Goal: Information Seeking & Learning: Learn about a topic

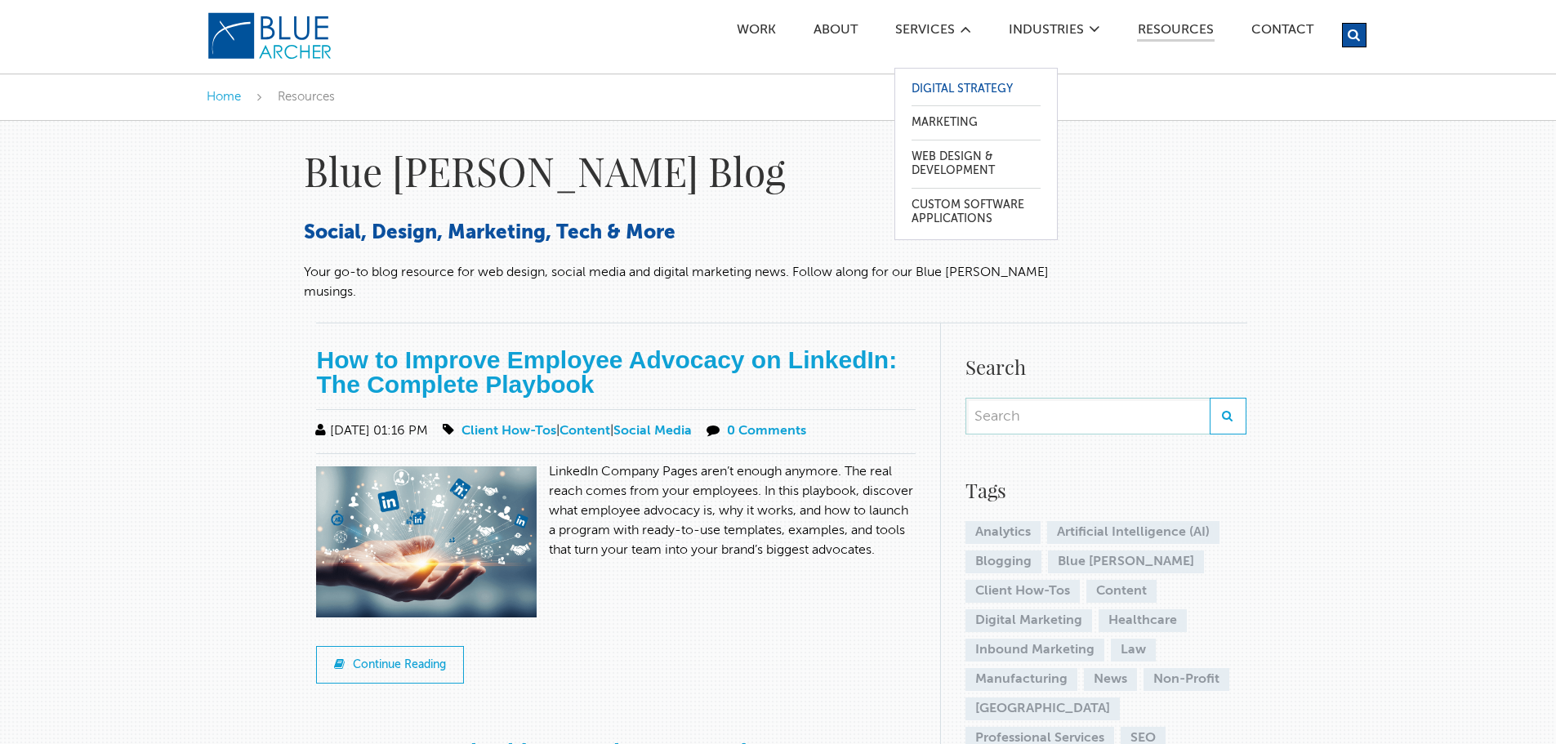
click at [945, 84] on link "Digital Strategy" at bounding box center [976, 89] width 129 height 33
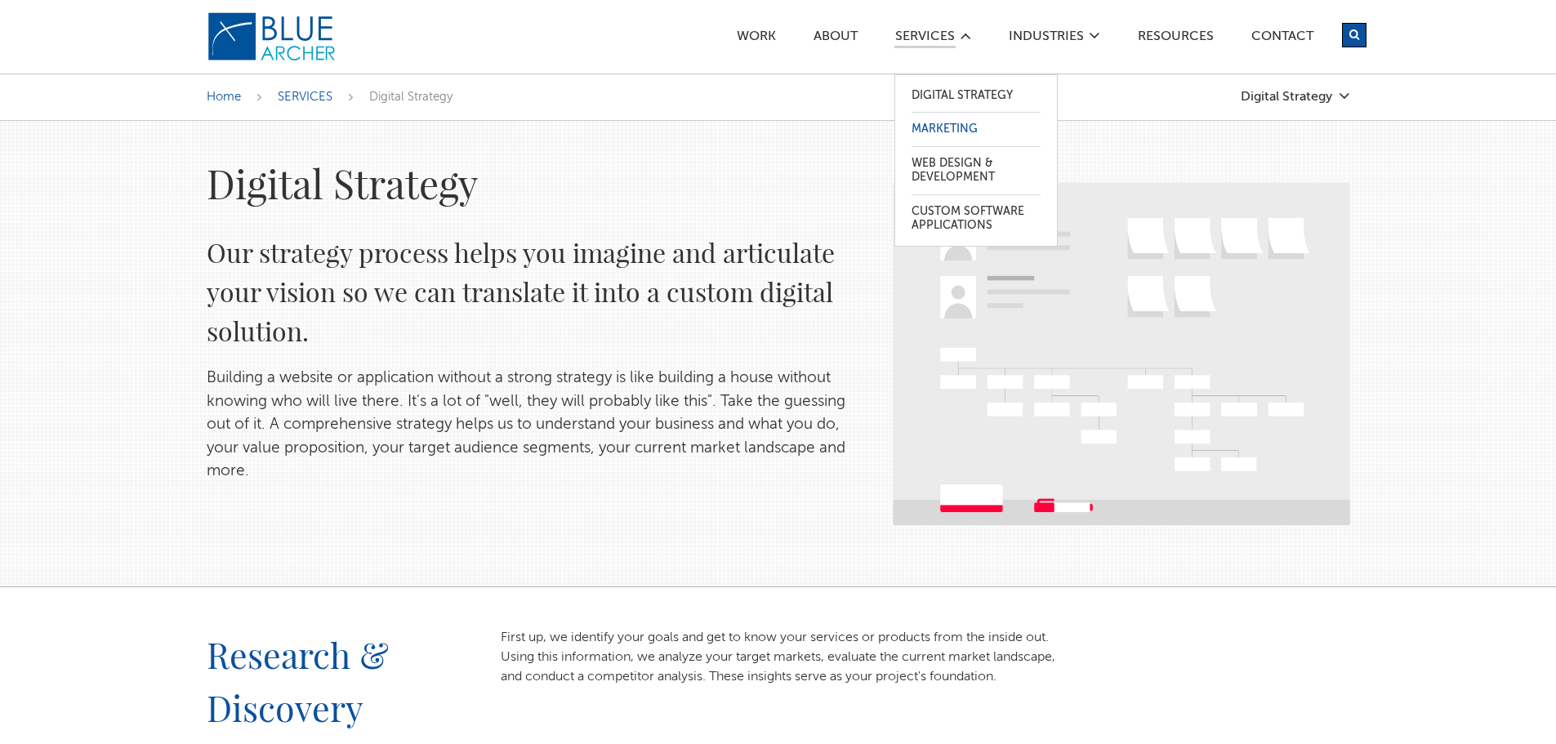
click at [926, 129] on link "Marketing" at bounding box center [976, 129] width 129 height 33
